Goal: Transaction & Acquisition: Purchase product/service

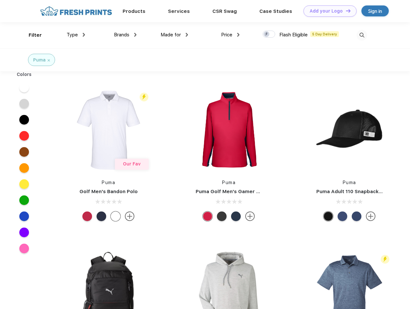
click at [327, 11] on link "Add your Logo Design Tool" at bounding box center [329, 10] width 53 height 11
click at [0, 0] on div "Design Tool" at bounding box center [0, 0] width 0 height 0
click at [345, 11] on link "Add your Logo Design Tool" at bounding box center [329, 10] width 53 height 11
click at [31, 35] on div "Filter" at bounding box center [35, 35] width 13 height 7
click at [76, 35] on span "Type" at bounding box center [72, 35] width 11 height 6
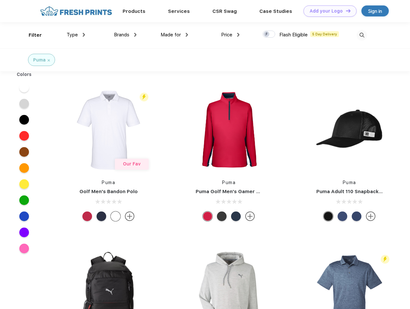
click at [125, 35] on span "Brands" at bounding box center [121, 35] width 15 height 6
click at [174, 35] on span "Made for" at bounding box center [170, 35] width 20 height 6
click at [230, 35] on span "Price" at bounding box center [226, 35] width 11 height 6
click at [269, 34] on div at bounding box center [268, 34] width 13 height 7
click at [267, 34] on input "checkbox" at bounding box center [264, 32] width 4 height 4
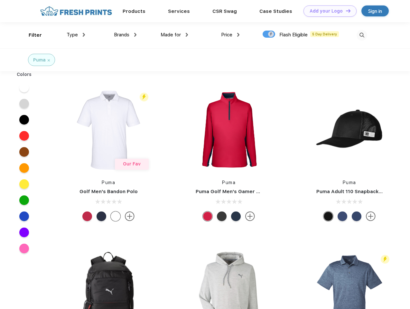
click at [362, 35] on img at bounding box center [361, 35] width 11 height 11
